Goal: Information Seeking & Learning: Learn about a topic

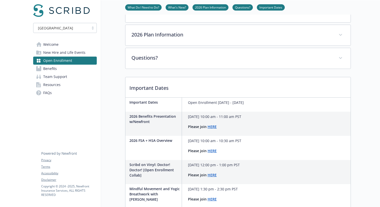
scroll to position [117, 0]
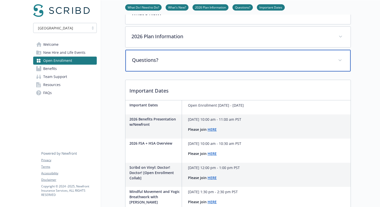
click at [165, 58] on p "Questions?" at bounding box center [232, 60] width 200 height 8
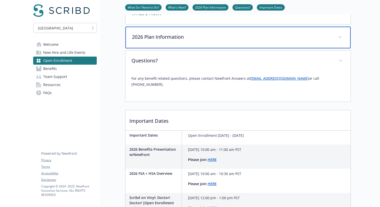
click at [172, 39] on p "2026 Plan Information" at bounding box center [232, 37] width 200 height 8
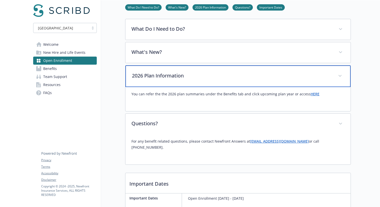
scroll to position [77, 0]
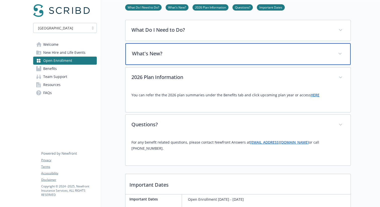
click at [163, 50] on p "What's New?" at bounding box center [232, 54] width 200 height 8
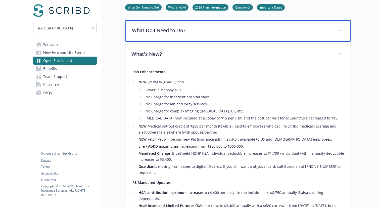
click at [176, 39] on div "What Do I Need to Do?" at bounding box center [238, 31] width 225 height 22
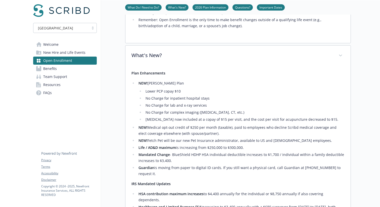
scroll to position [0, 0]
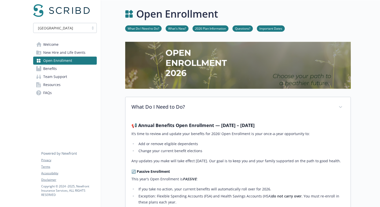
click at [245, 26] on link "Questions?" at bounding box center [243, 28] width 20 height 5
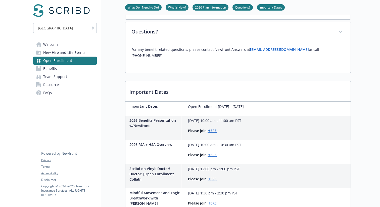
click at [50, 92] on span "FAQs" at bounding box center [47, 93] width 9 height 8
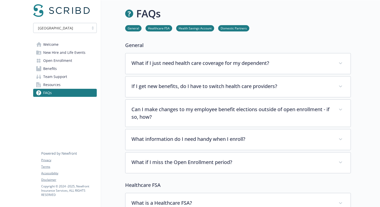
scroll to position [529, 0]
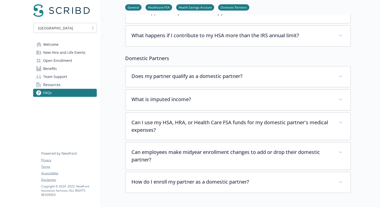
click at [84, 69] on link "Benefits" at bounding box center [65, 69] width 64 height 8
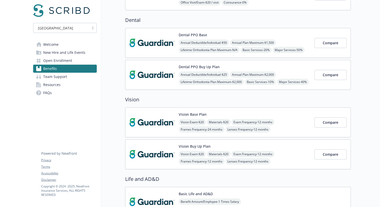
scroll to position [92, 0]
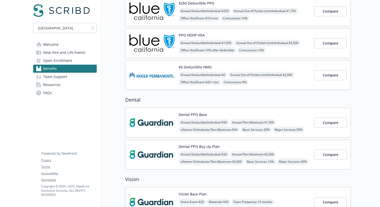
click at [55, 59] on span "Open Enrollment" at bounding box center [57, 61] width 29 height 8
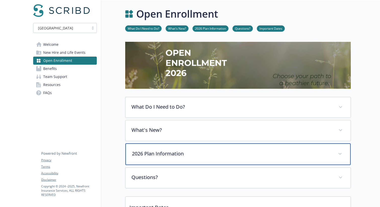
click at [159, 150] on p "2026 Plan Information" at bounding box center [232, 154] width 200 height 8
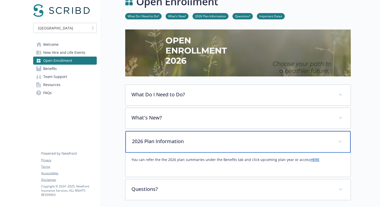
scroll to position [13, 0]
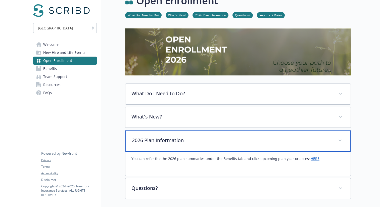
click at [160, 140] on p "2026 Plan Information" at bounding box center [232, 141] width 200 height 8
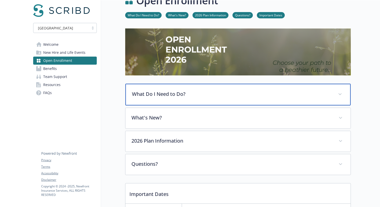
click at [177, 97] on p "What Do I Need to Do?" at bounding box center [232, 94] width 200 height 8
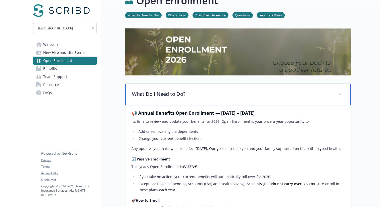
click at [175, 97] on p "What Do I Need to Do?" at bounding box center [232, 94] width 200 height 8
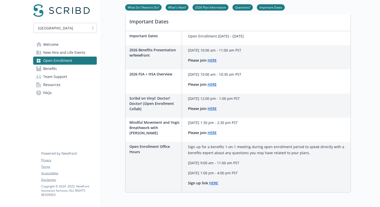
scroll to position [181, 0]
